Goal: Task Accomplishment & Management: Use online tool/utility

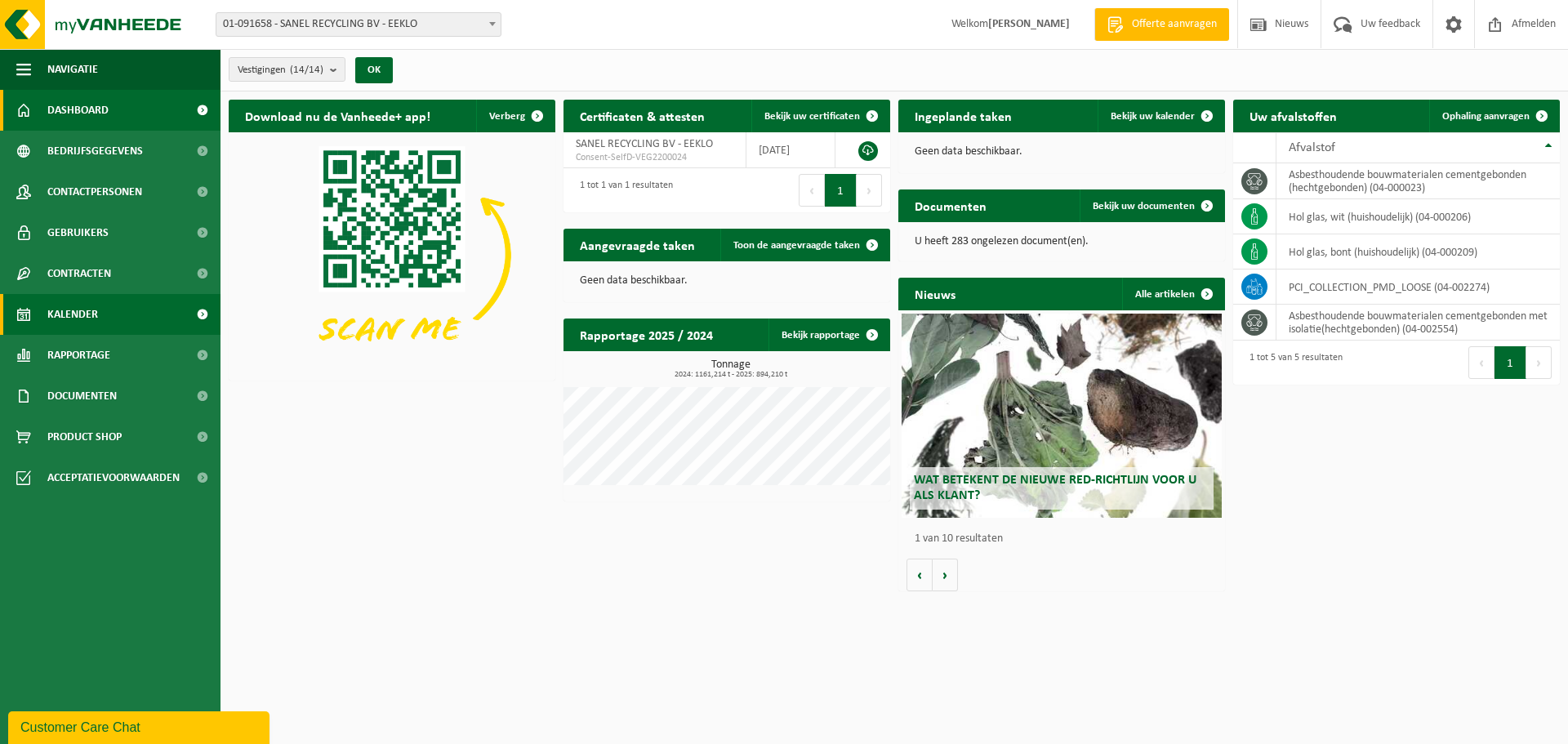
click at [99, 319] on link "Kalender" at bounding box center [110, 314] width 220 height 41
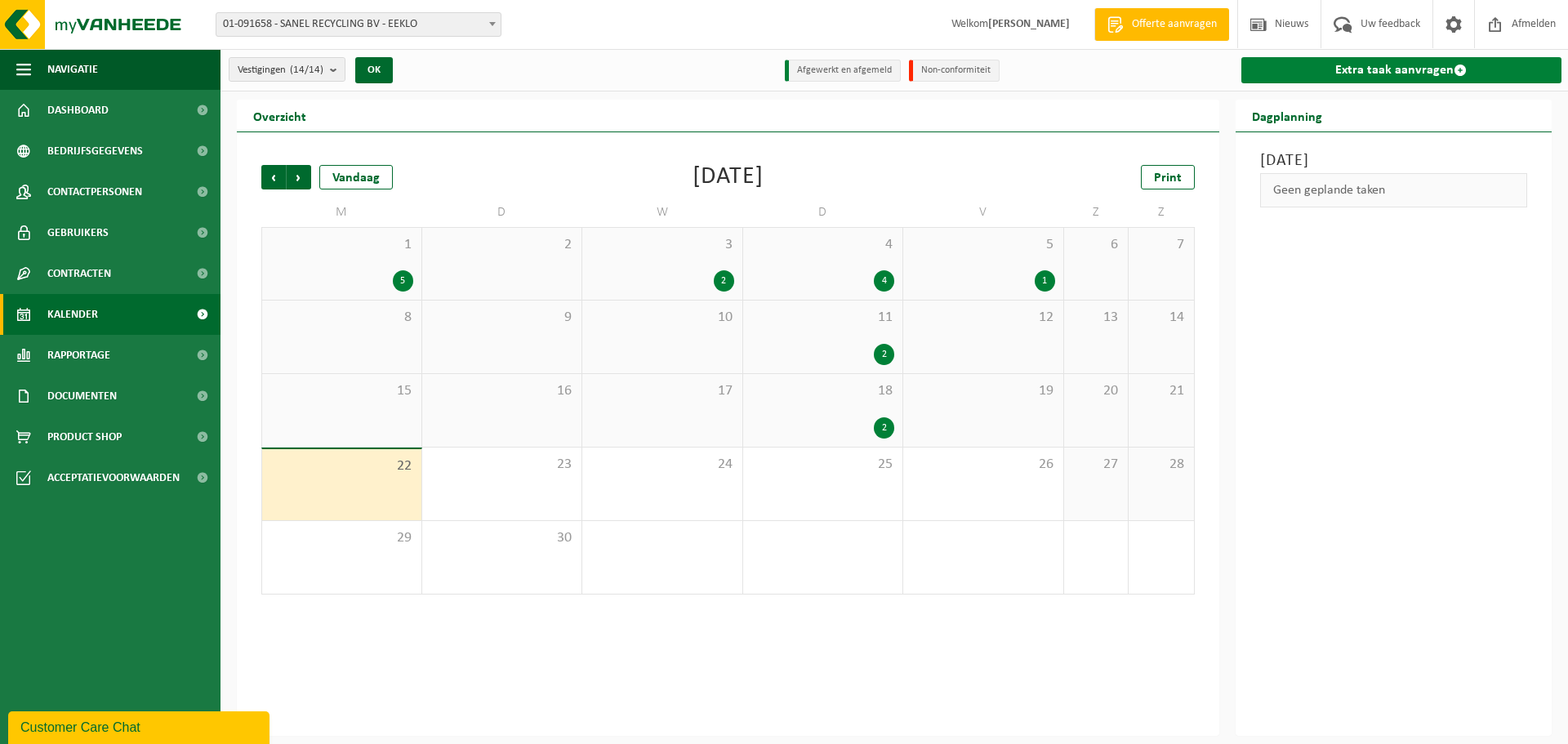
click at [1381, 62] on link "Extra taak aanvragen" at bounding box center [1402, 70] width 321 height 26
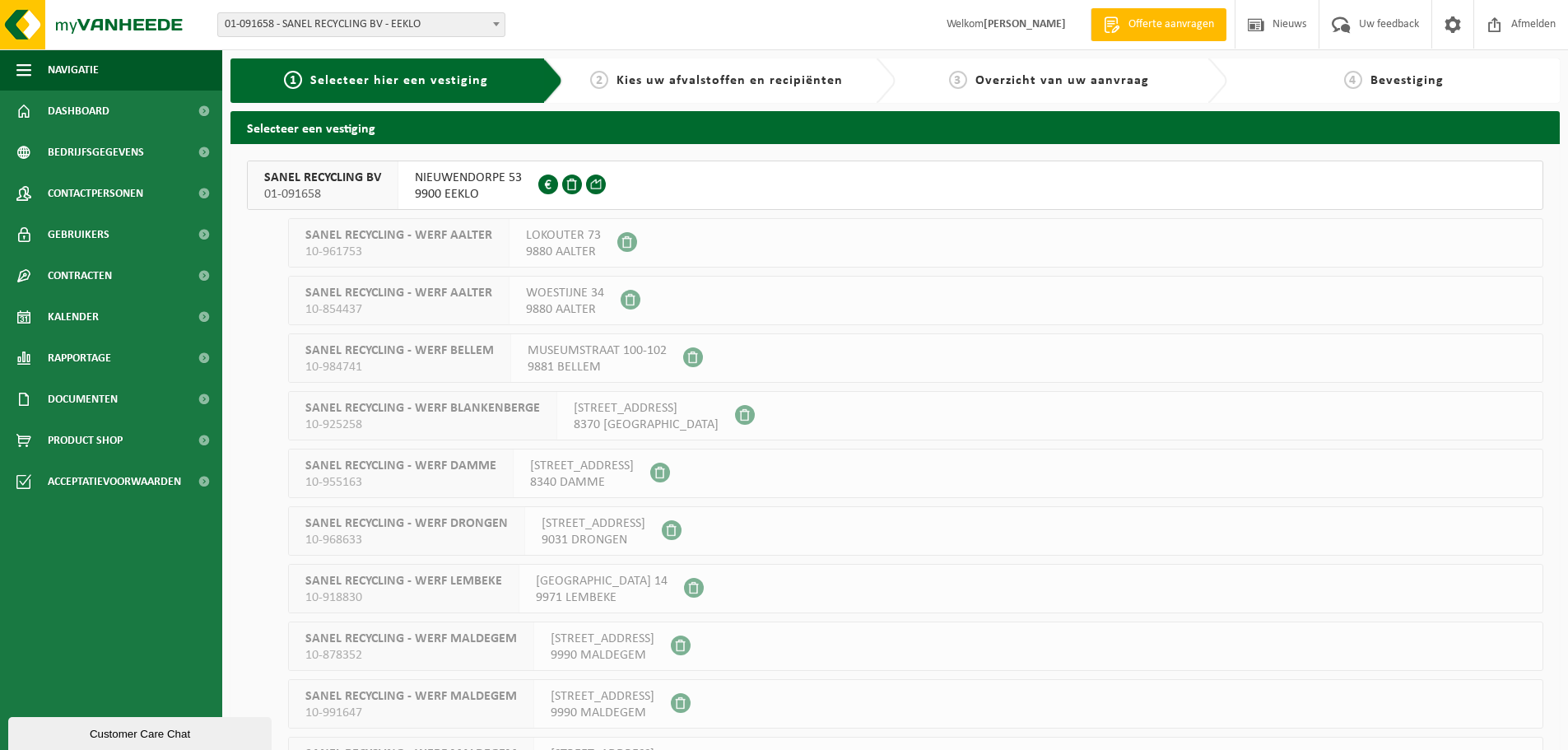
click at [316, 181] on span "SANEL RECYCLING BV" at bounding box center [323, 178] width 117 height 17
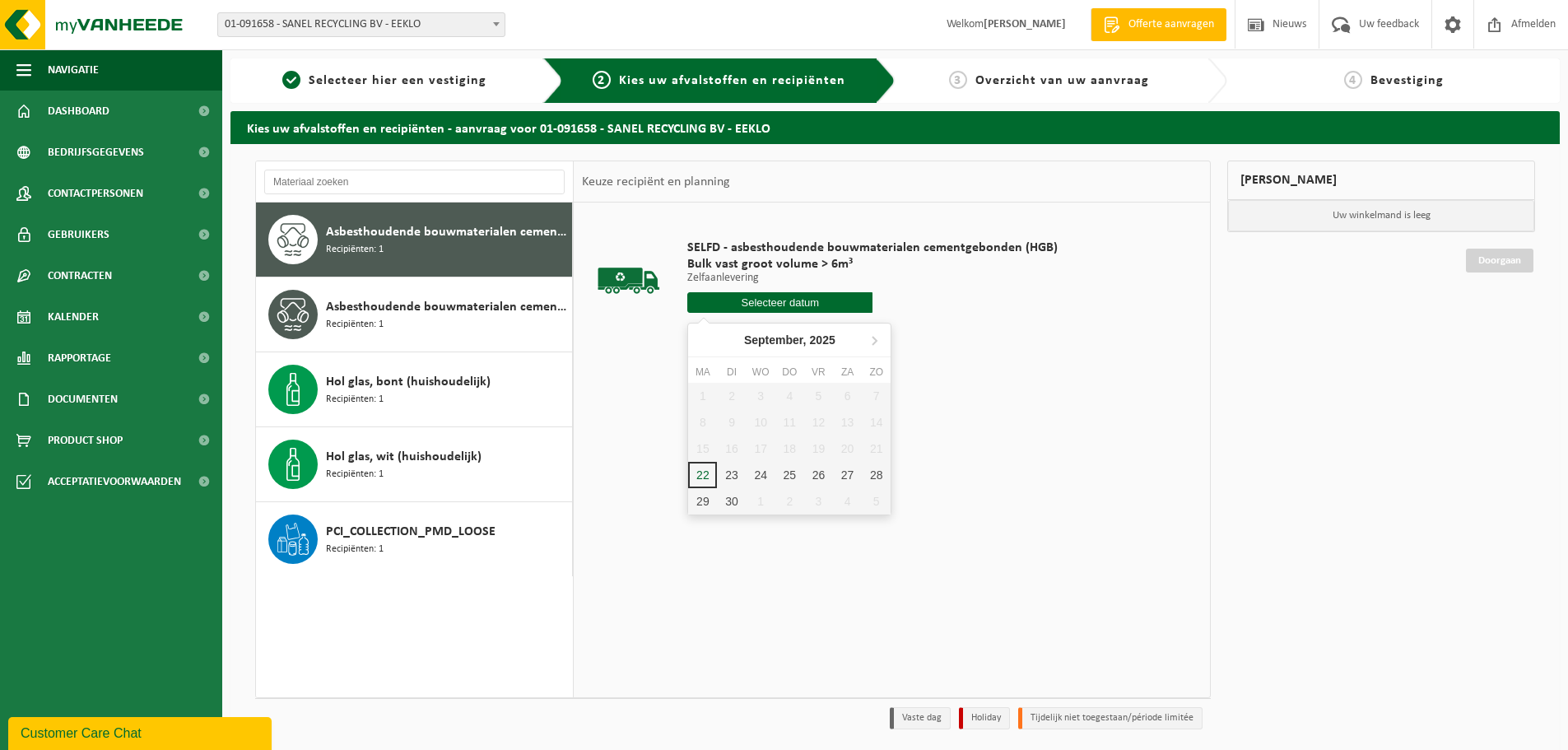
click at [776, 300] on input "text" at bounding box center [780, 302] width 185 height 21
click at [699, 471] on div "22" at bounding box center [702, 476] width 29 height 27
type input "Van [DATE]"
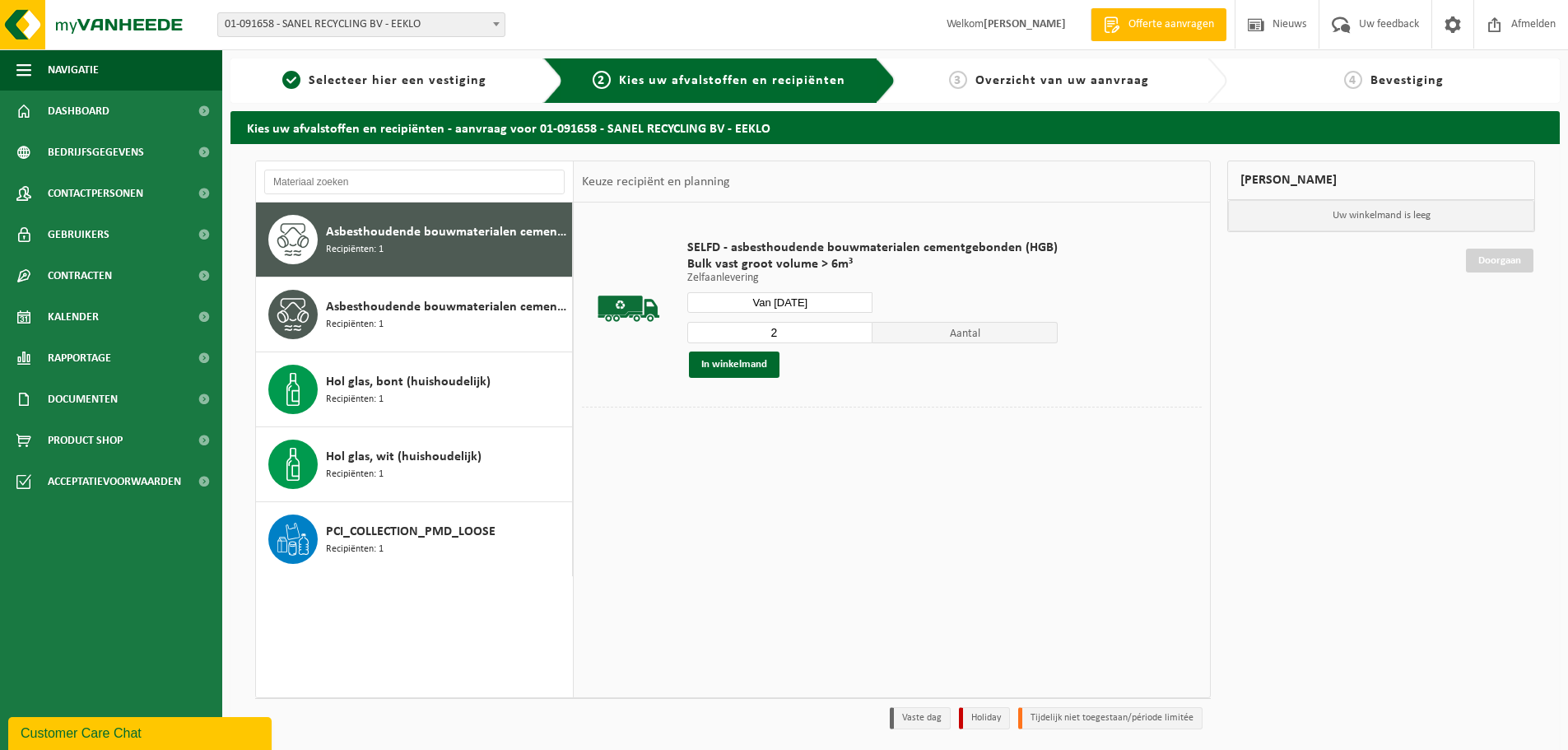
type input "2"
click at [855, 328] on input "2" at bounding box center [780, 333] width 185 height 22
click at [732, 369] on button "In winkelmand" at bounding box center [734, 365] width 91 height 27
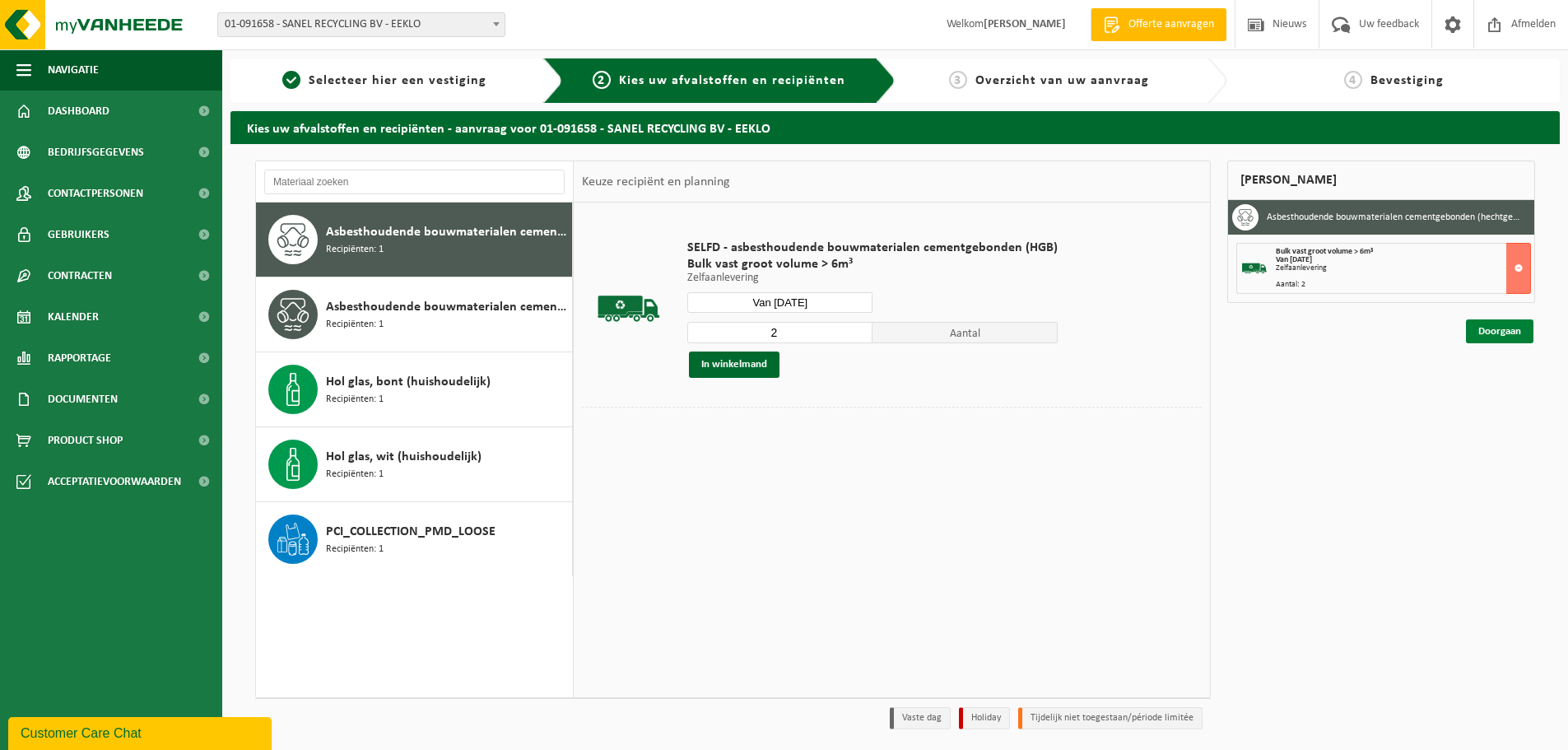
click at [1492, 327] on link "Doorgaan" at bounding box center [1500, 331] width 68 height 24
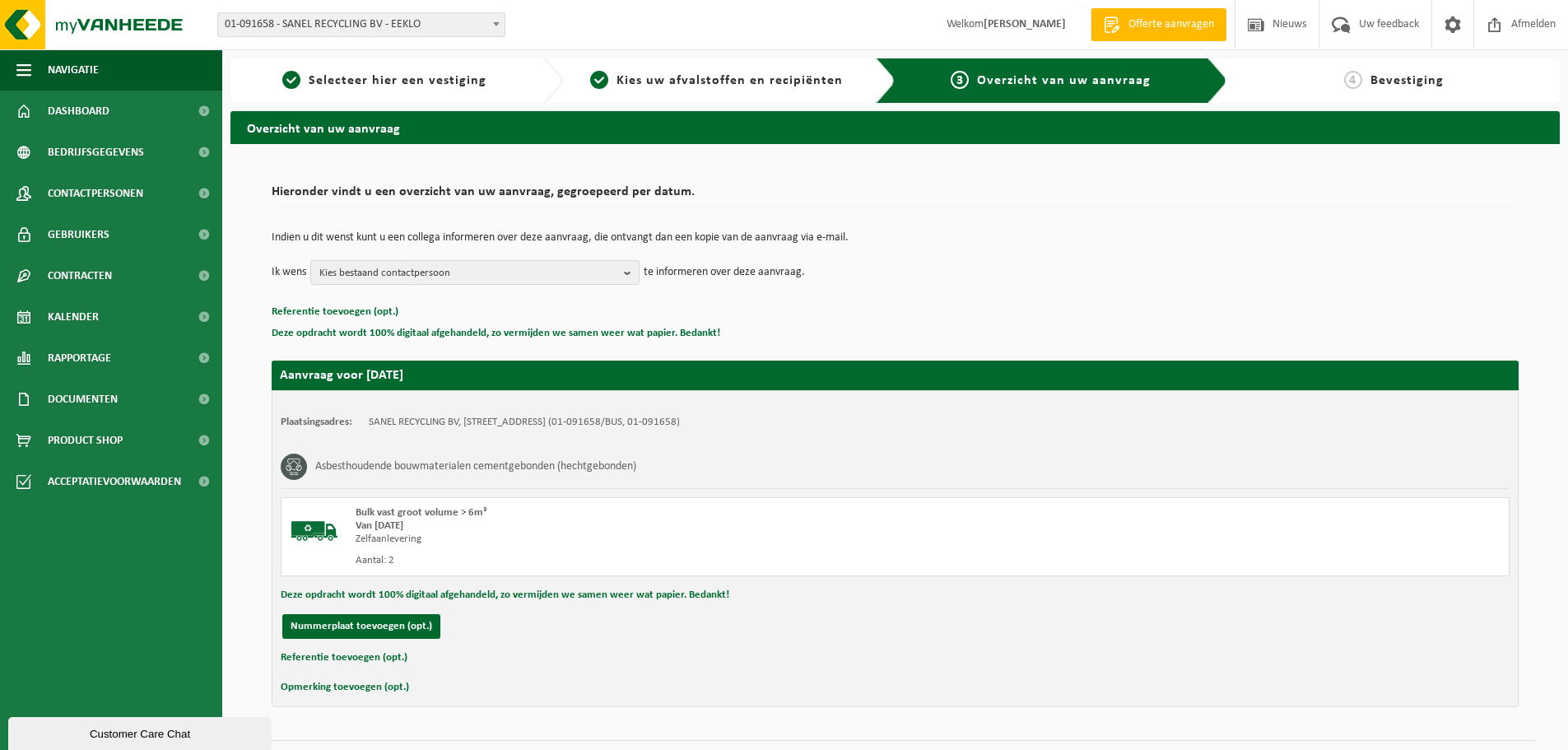
scroll to position [40, 0]
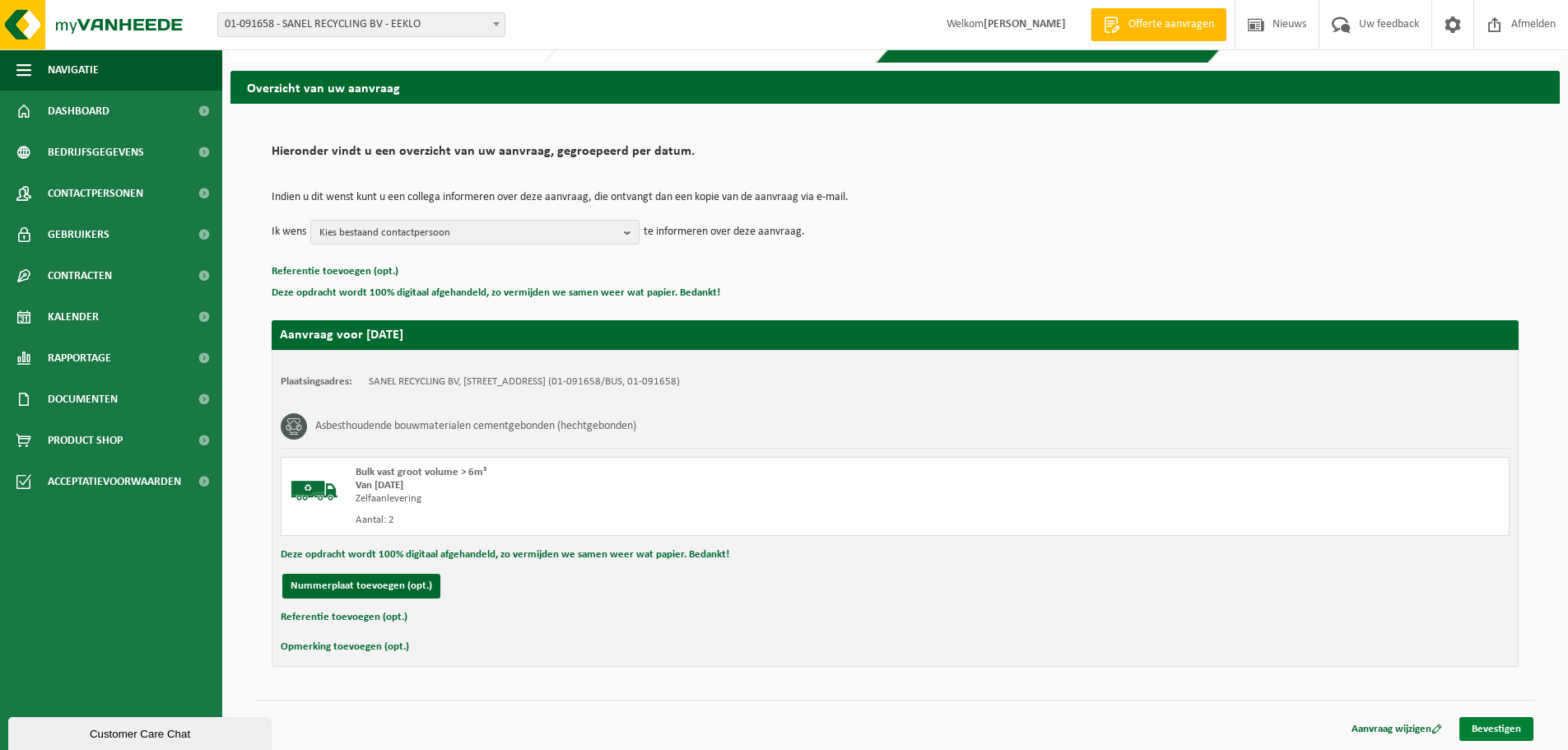
click at [1509, 730] on link "Bevestigen" at bounding box center [1496, 729] width 74 height 24
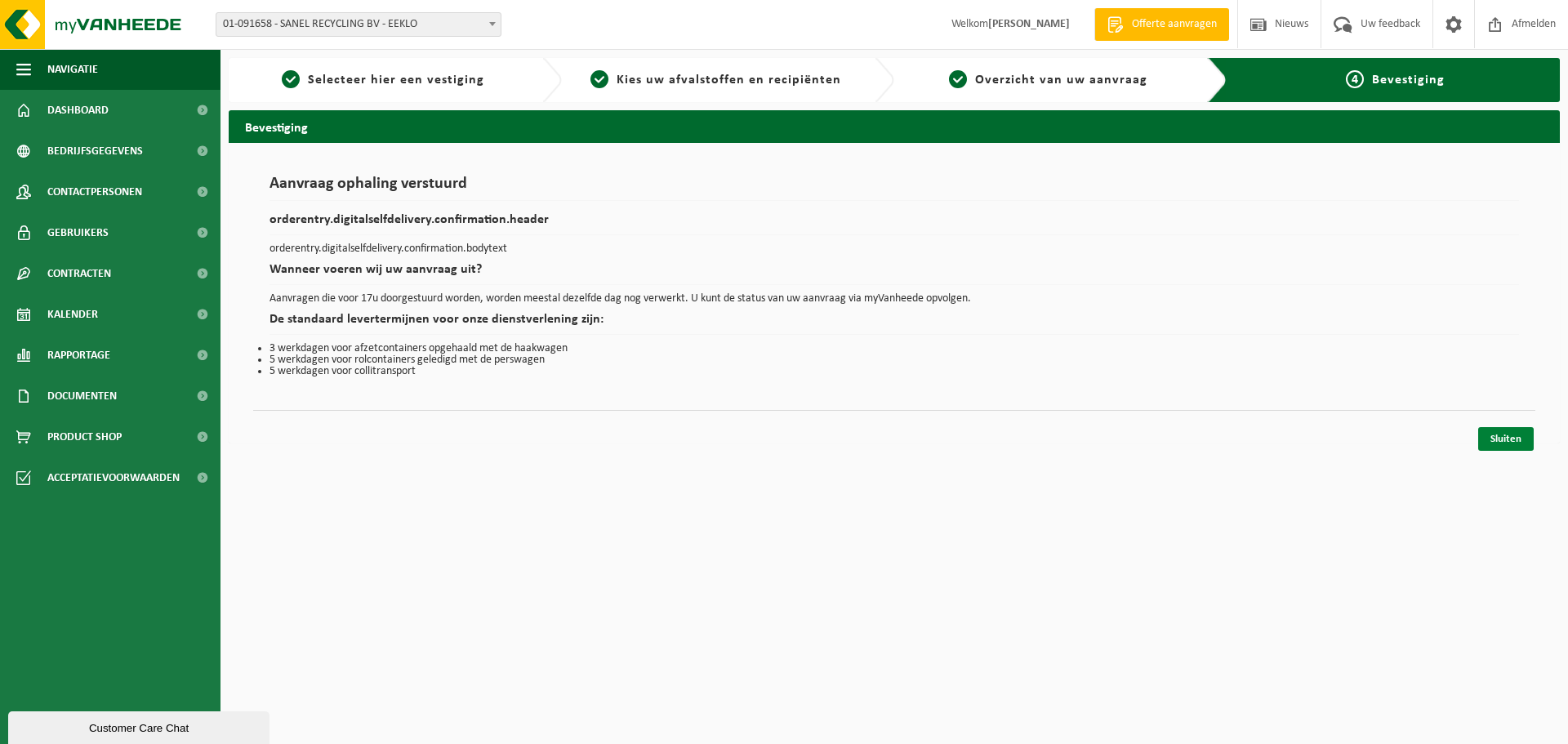
click at [1503, 437] on link "Sluiten" at bounding box center [1505, 439] width 55 height 24
